Goal: Information Seeking & Learning: Learn about a topic

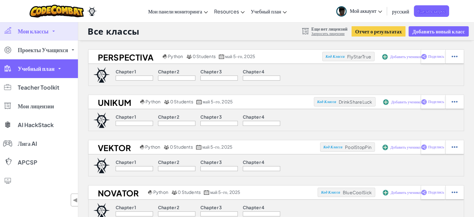
click at [53, 71] on span "Учебный план" at bounding box center [36, 69] width 37 height 6
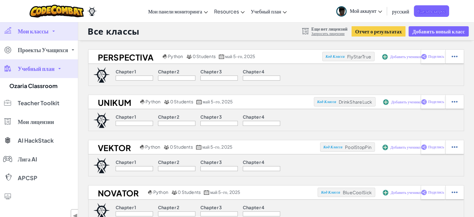
click at [48, 68] on span "Учебный план" at bounding box center [36, 69] width 37 height 6
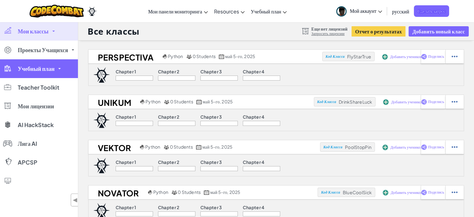
click at [61, 68] on link "Учебный план" at bounding box center [39, 68] width 78 height 19
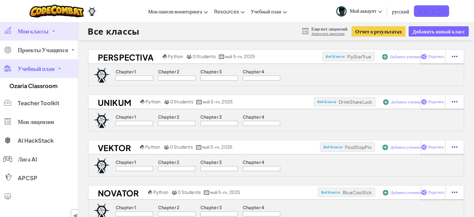
click at [61, 68] on link "Учебный план" at bounding box center [39, 68] width 78 height 19
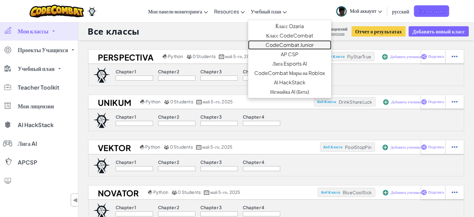
click at [306, 42] on link "CodeCombat Junior" at bounding box center [289, 44] width 83 height 9
